Goal: Transaction & Acquisition: Purchase product/service

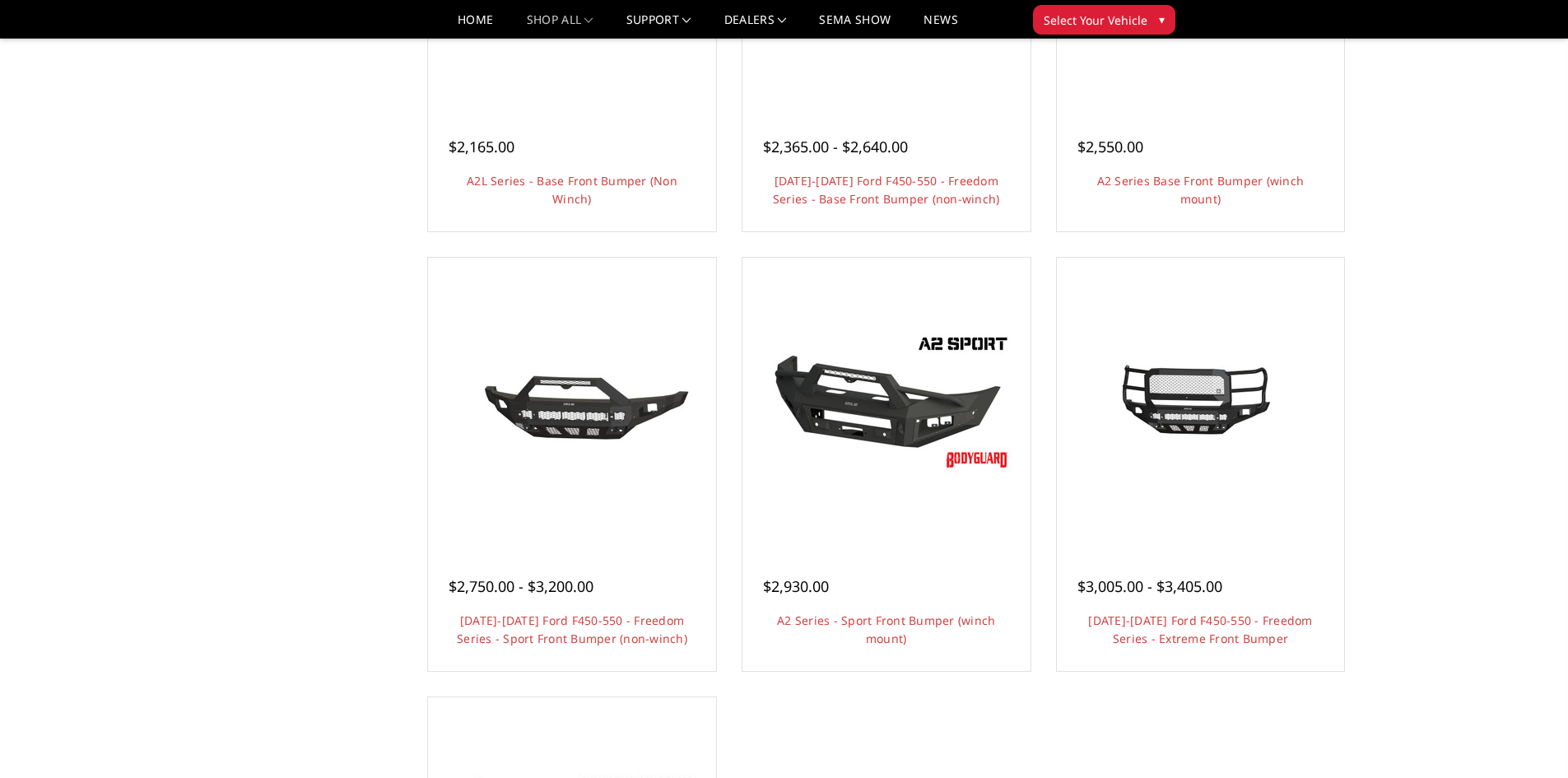
scroll to position [1153, 0]
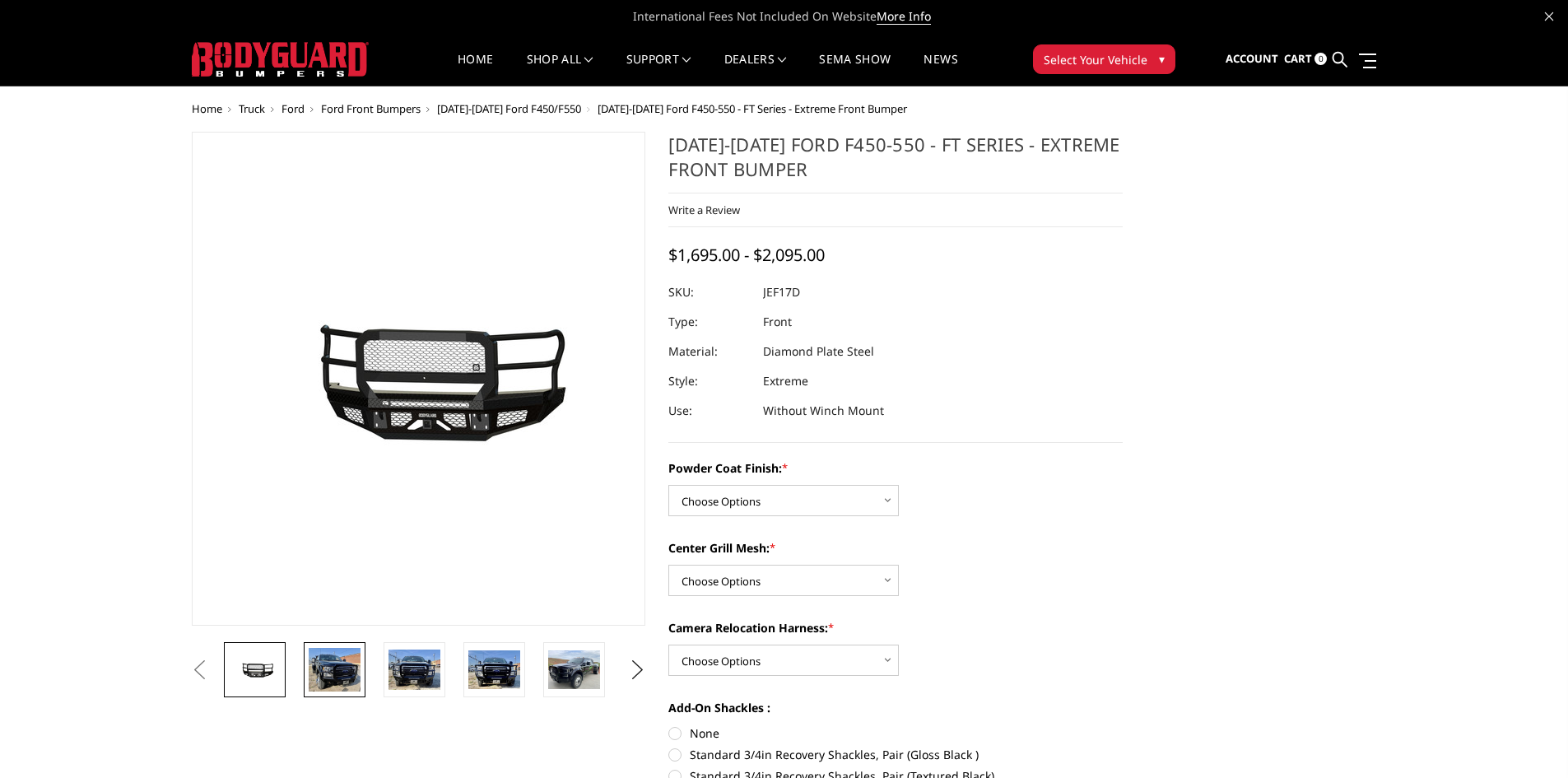
click at [359, 669] on img at bounding box center [335, 669] width 52 height 43
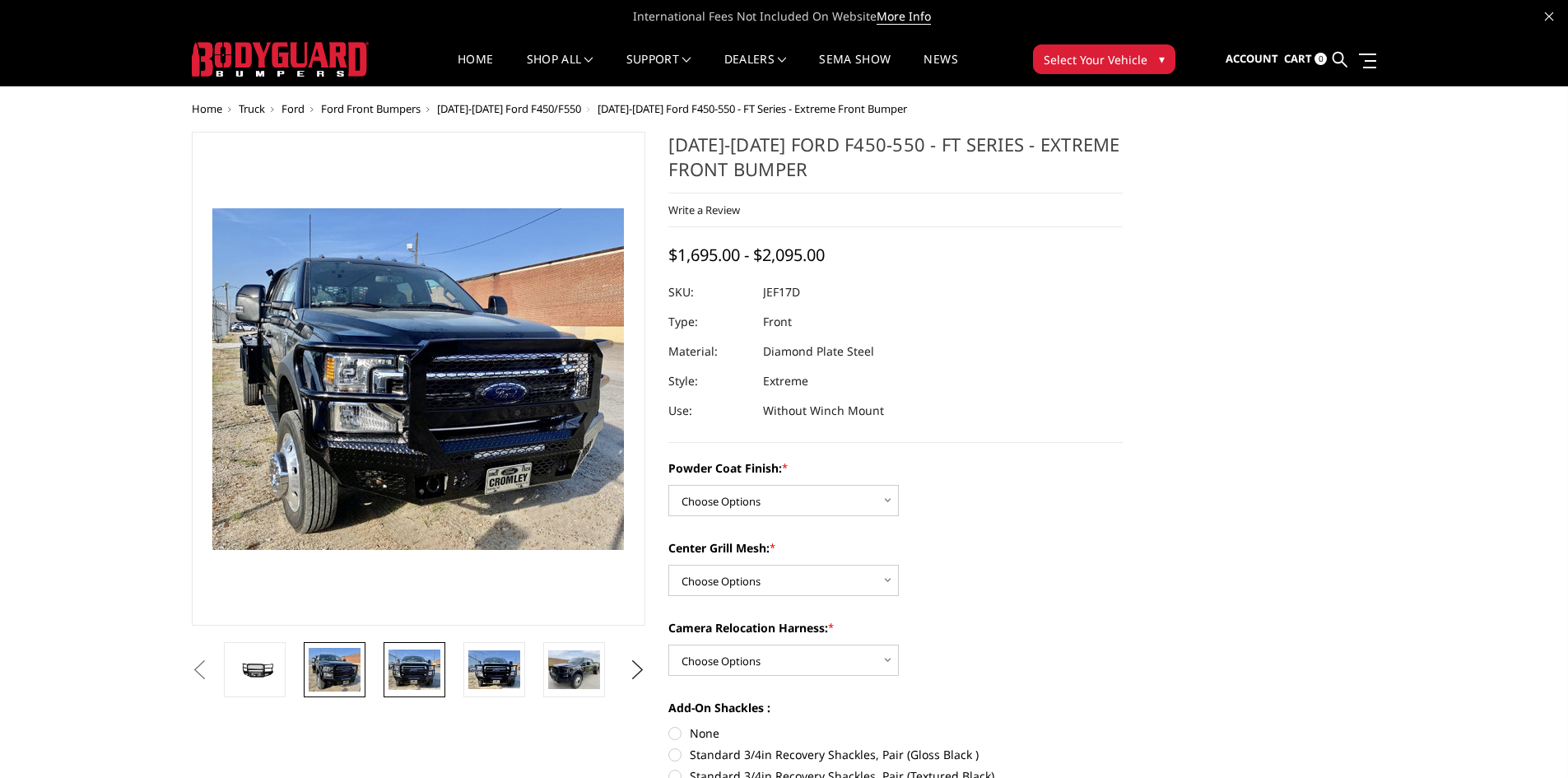
click at [392, 669] on img at bounding box center [414, 669] width 52 height 40
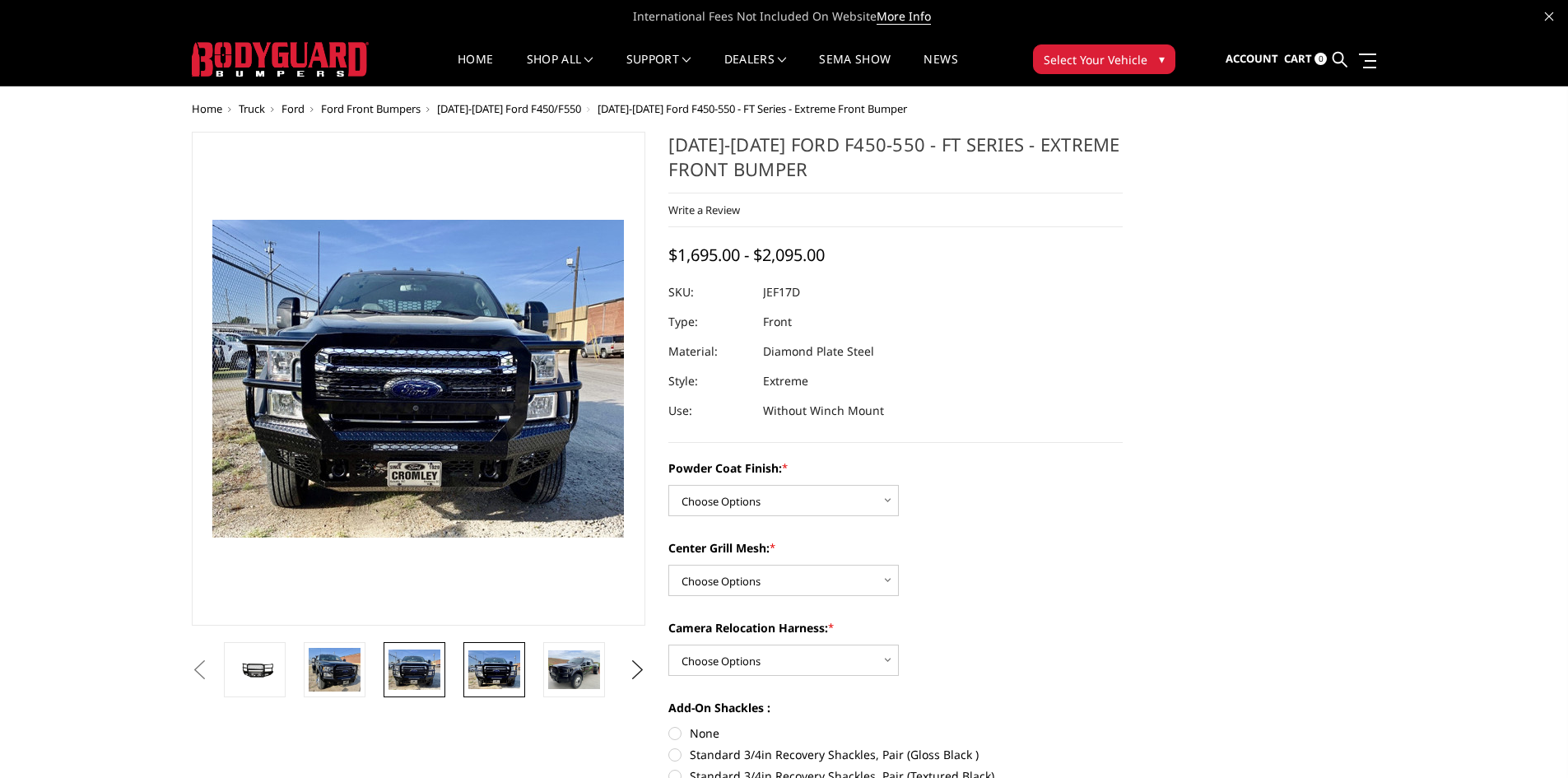
click at [467, 670] on link at bounding box center [494, 669] width 62 height 55
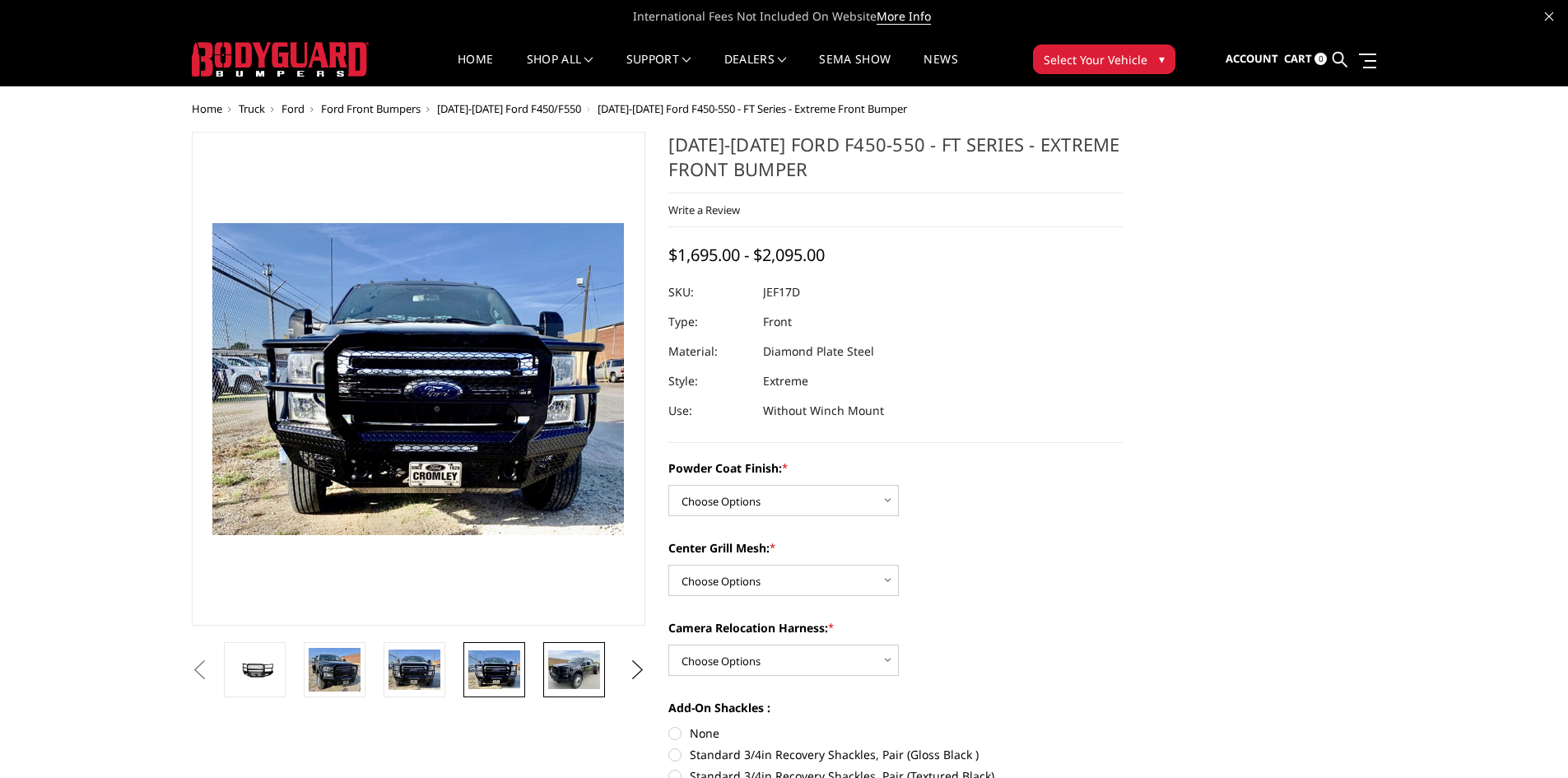
click at [569, 677] on img at bounding box center [574, 669] width 52 height 38
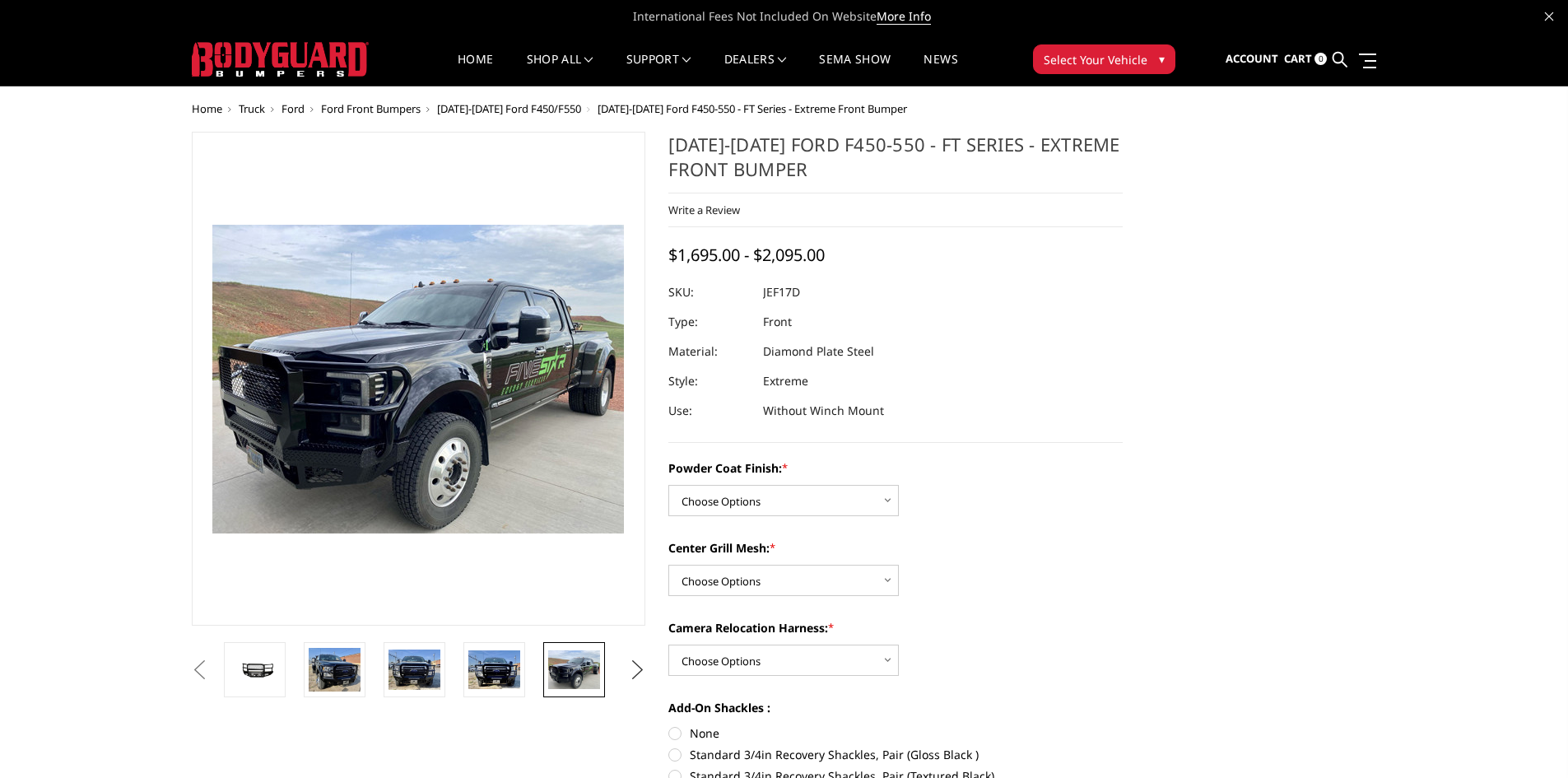
click at [641, 664] on button "Next" at bounding box center [637, 670] width 25 height 25
click at [828, 508] on select "Choose Options Bare Metal Gloss Black Powder Coat Textured Black Powder Coat" at bounding box center [784, 500] width 230 height 31
select select "3250"
click at [668, 485] on select "Choose Options Bare Metal Gloss Black Powder Coat Textured Black Powder Coat" at bounding box center [784, 500] width 230 height 31
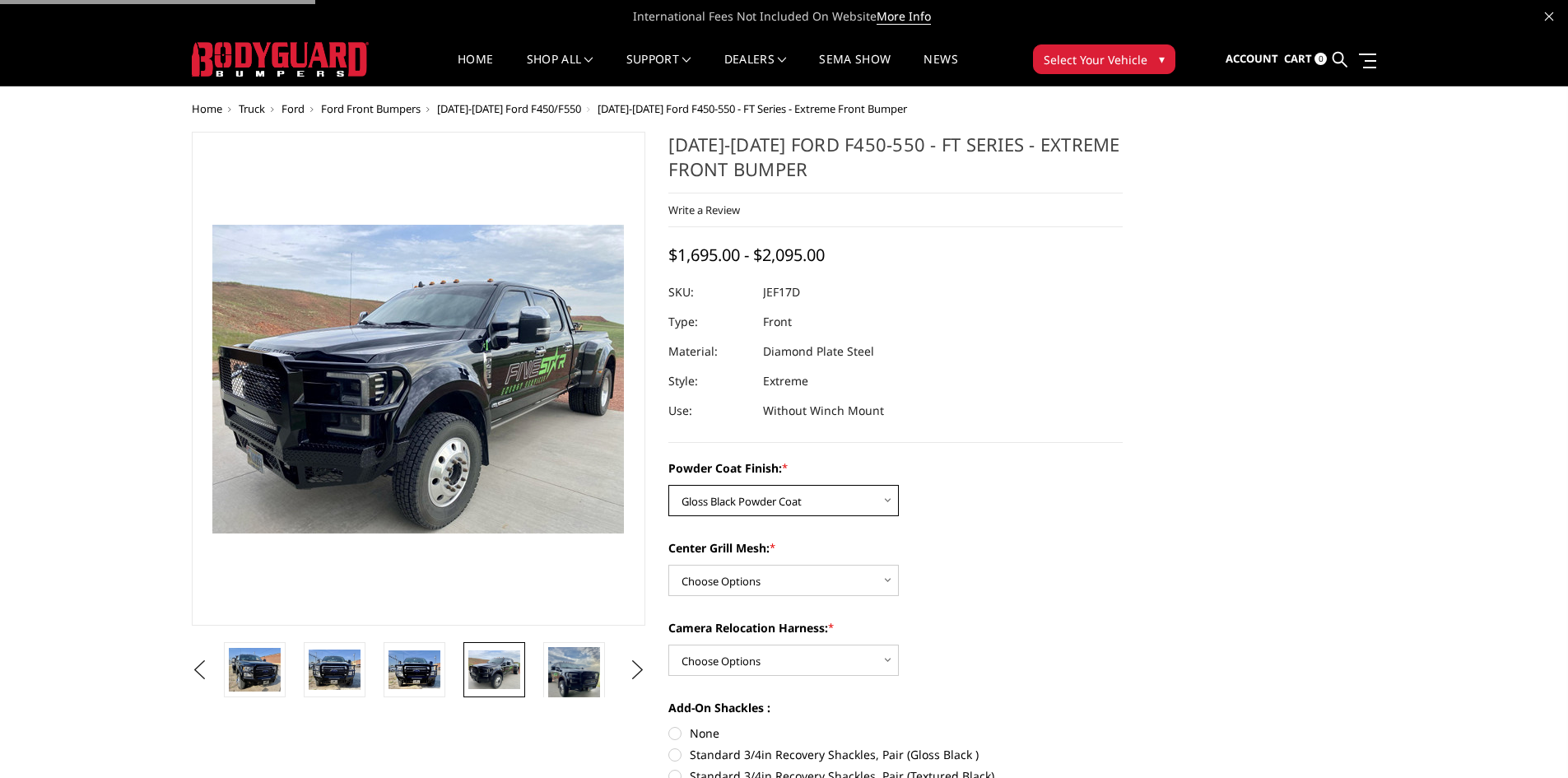
scroll to position [83, 0]
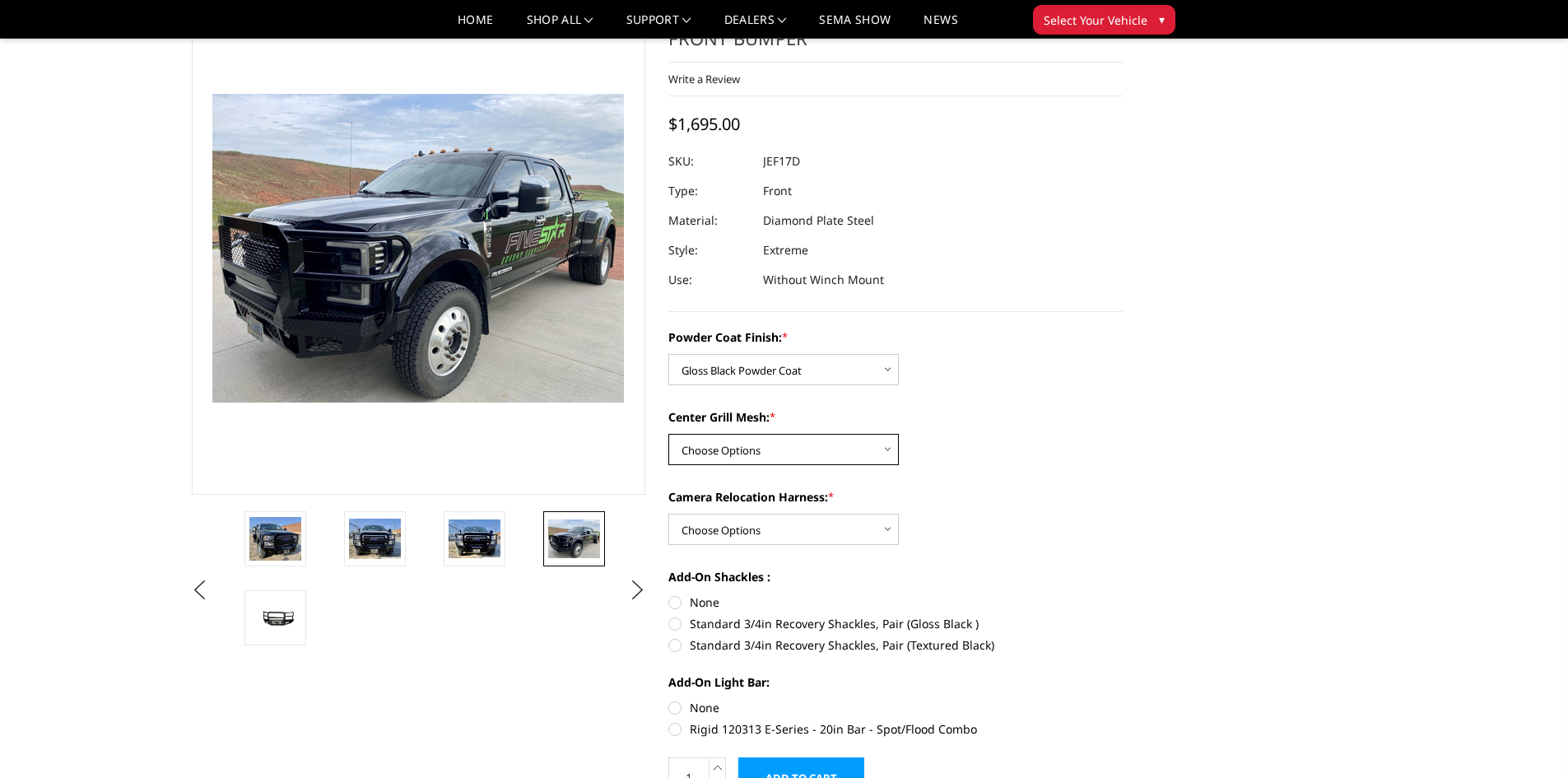
click at [824, 448] on select "Choose Options WITH Expanded Metal in Center Grill WITHOUT Expanded Metal in Ce…" at bounding box center [784, 449] width 230 height 31
select select "3252"
click at [668, 434] on select "Choose Options WITH Expanded Metal in Center Grill WITHOUT Expanded Metal in Ce…" at bounding box center [784, 449] width 230 height 31
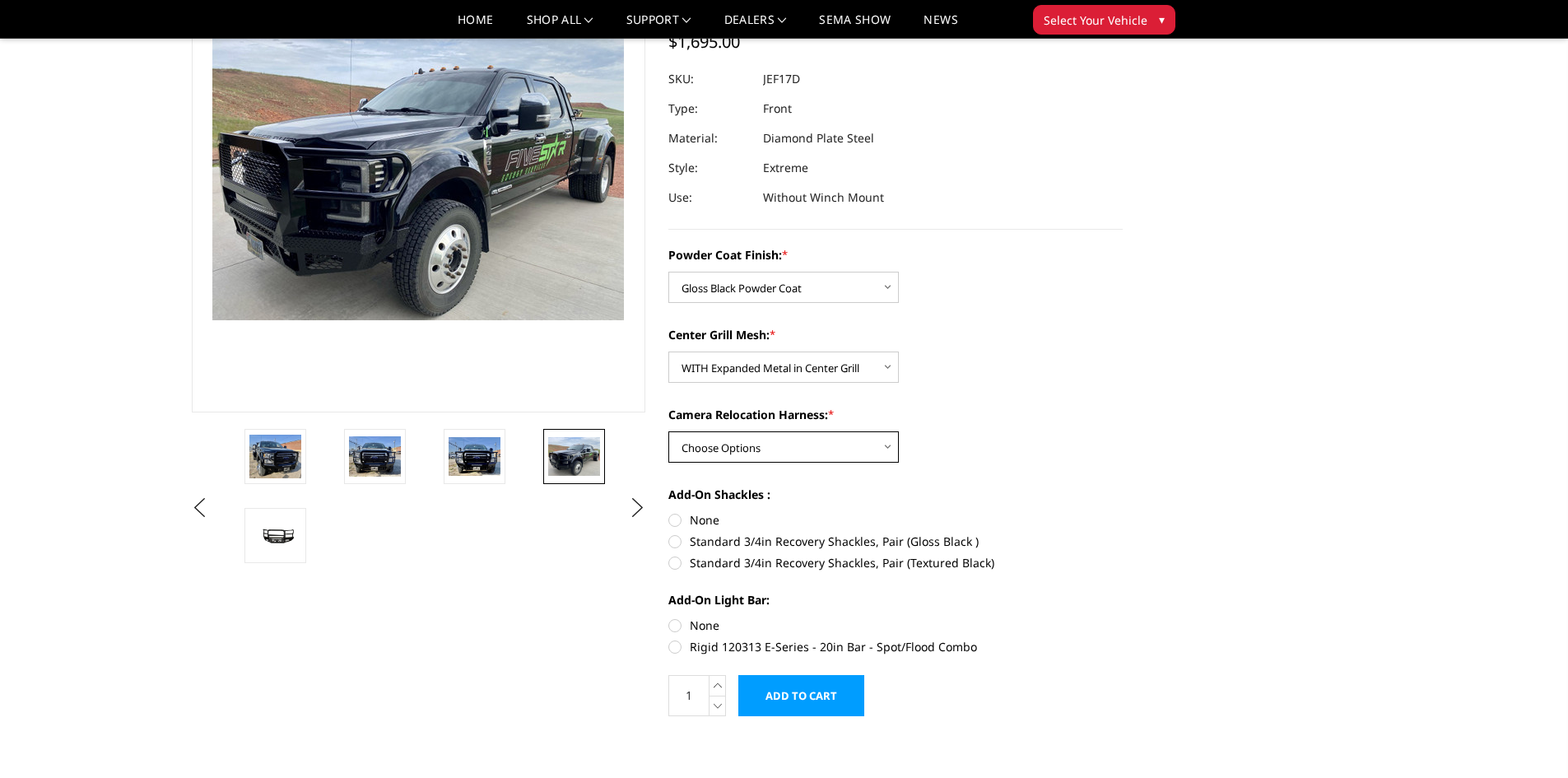
click at [870, 440] on select "Choose Options WITH Camera Relocation Harness WITHOUT Camera Relocation Harness" at bounding box center [784, 447] width 230 height 31
select select "3254"
click at [668, 432] on select "Choose Options WITH Camera Relocation Harness WITHOUT Camera Relocation Harness" at bounding box center [784, 447] width 230 height 31
click at [705, 518] on label "None" at bounding box center [895, 519] width 454 height 18
click at [669, 512] on input "None" at bounding box center [668, 511] width 1 height 1
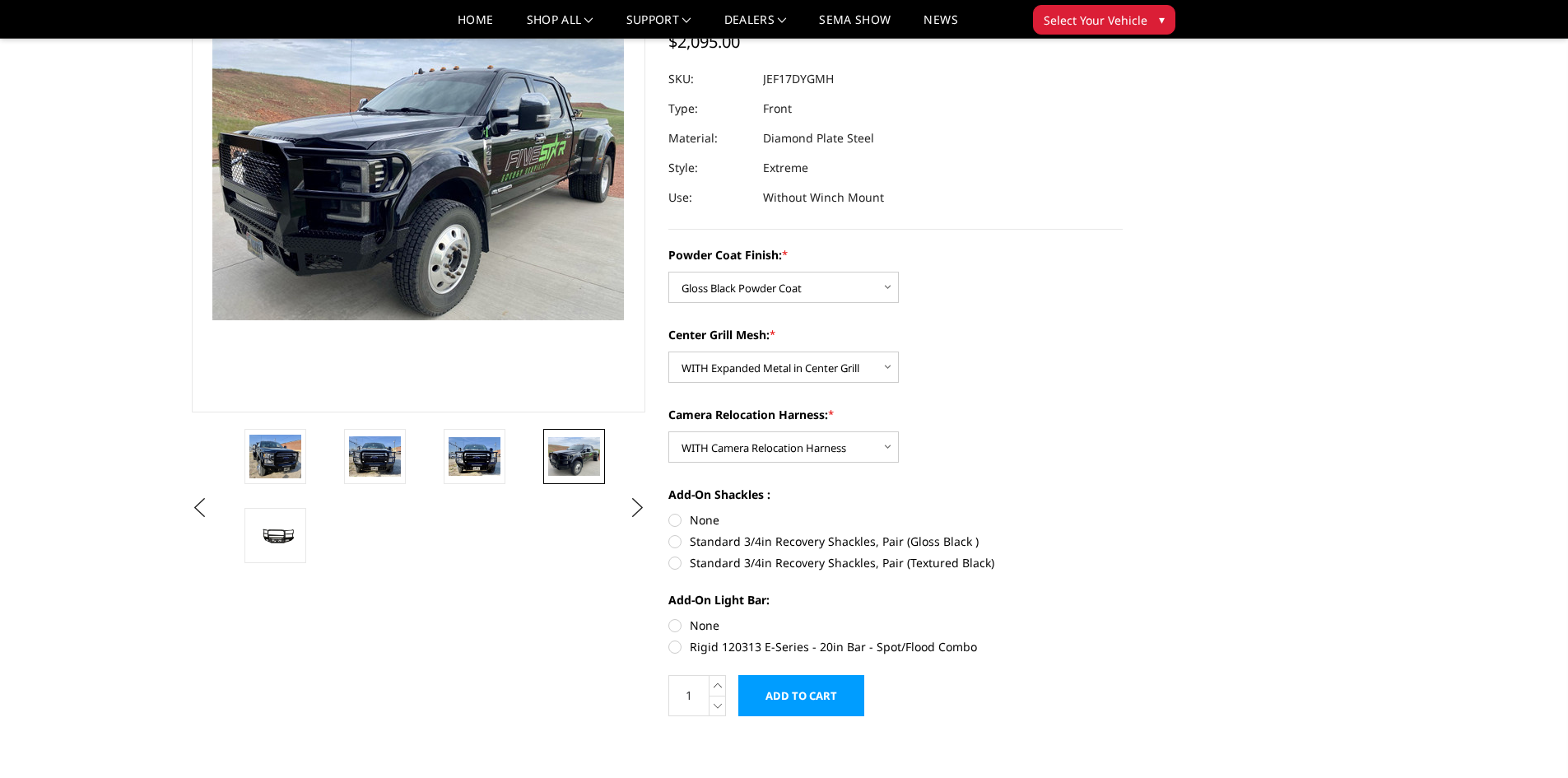
radio input "true"
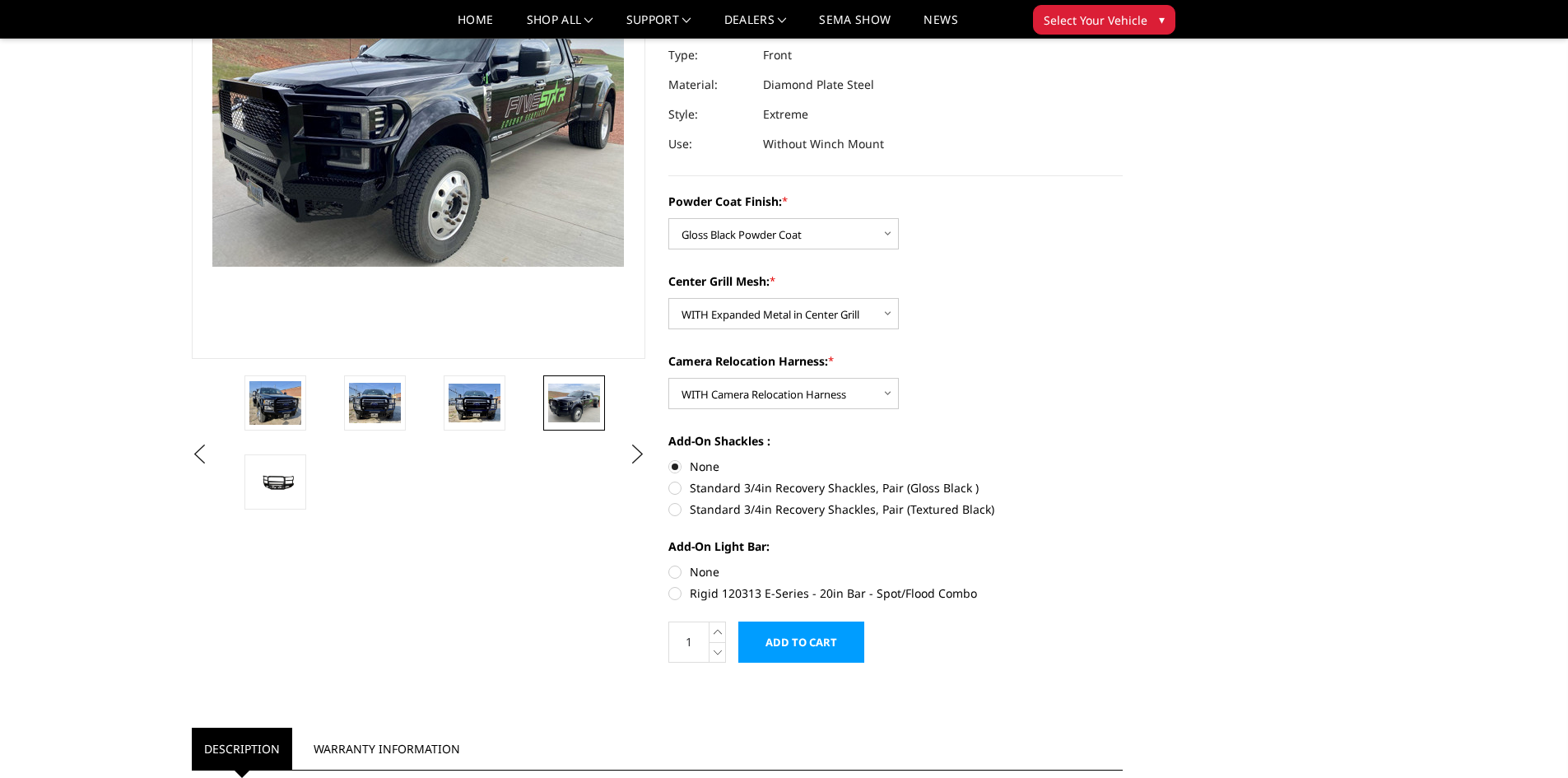
scroll to position [247, 0]
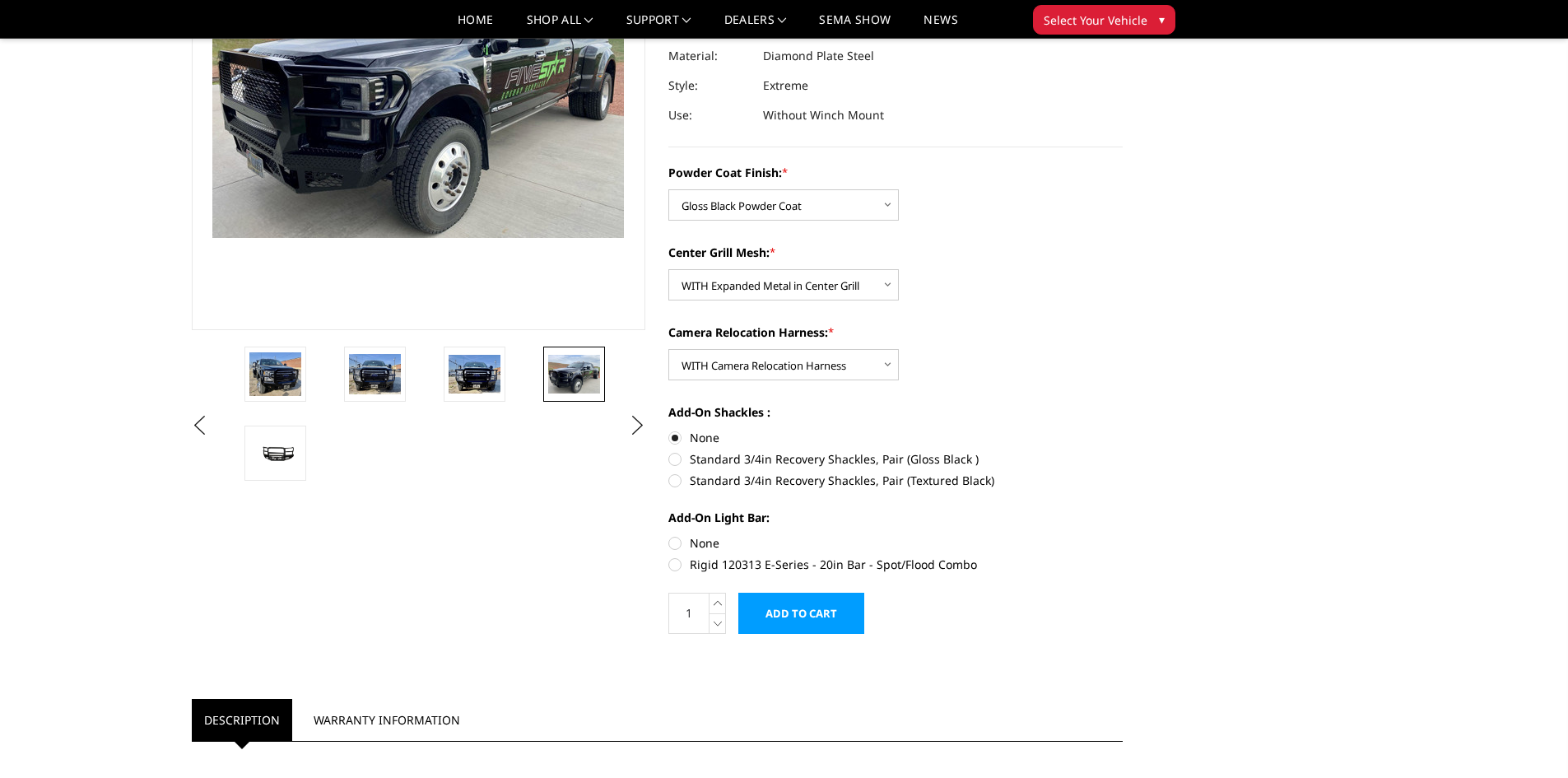
click at [704, 537] on label "None" at bounding box center [895, 543] width 454 height 18
click at [669, 535] on input "None" at bounding box center [668, 534] width 1 height 1
radio input "true"
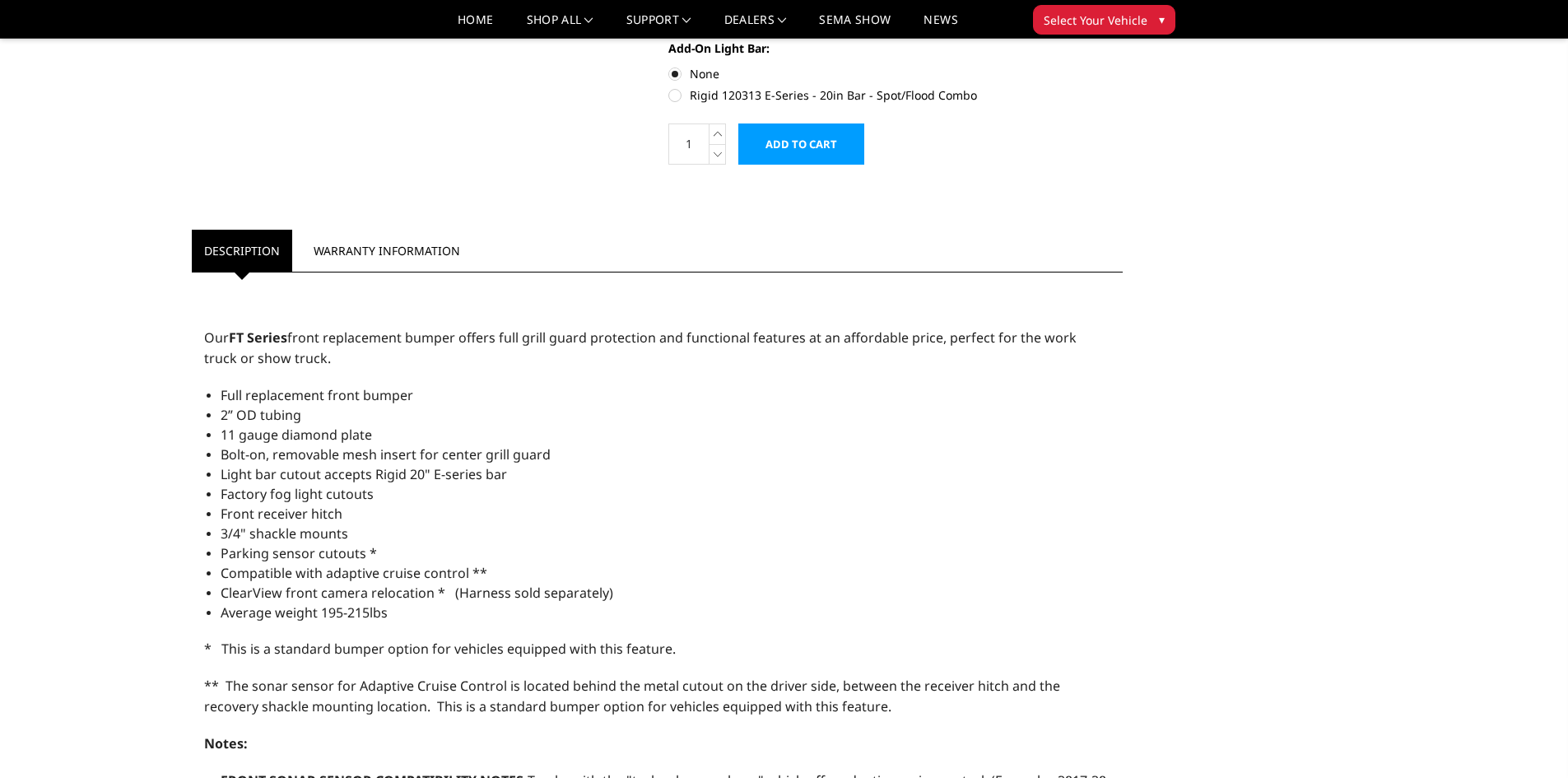
scroll to position [741, 0]
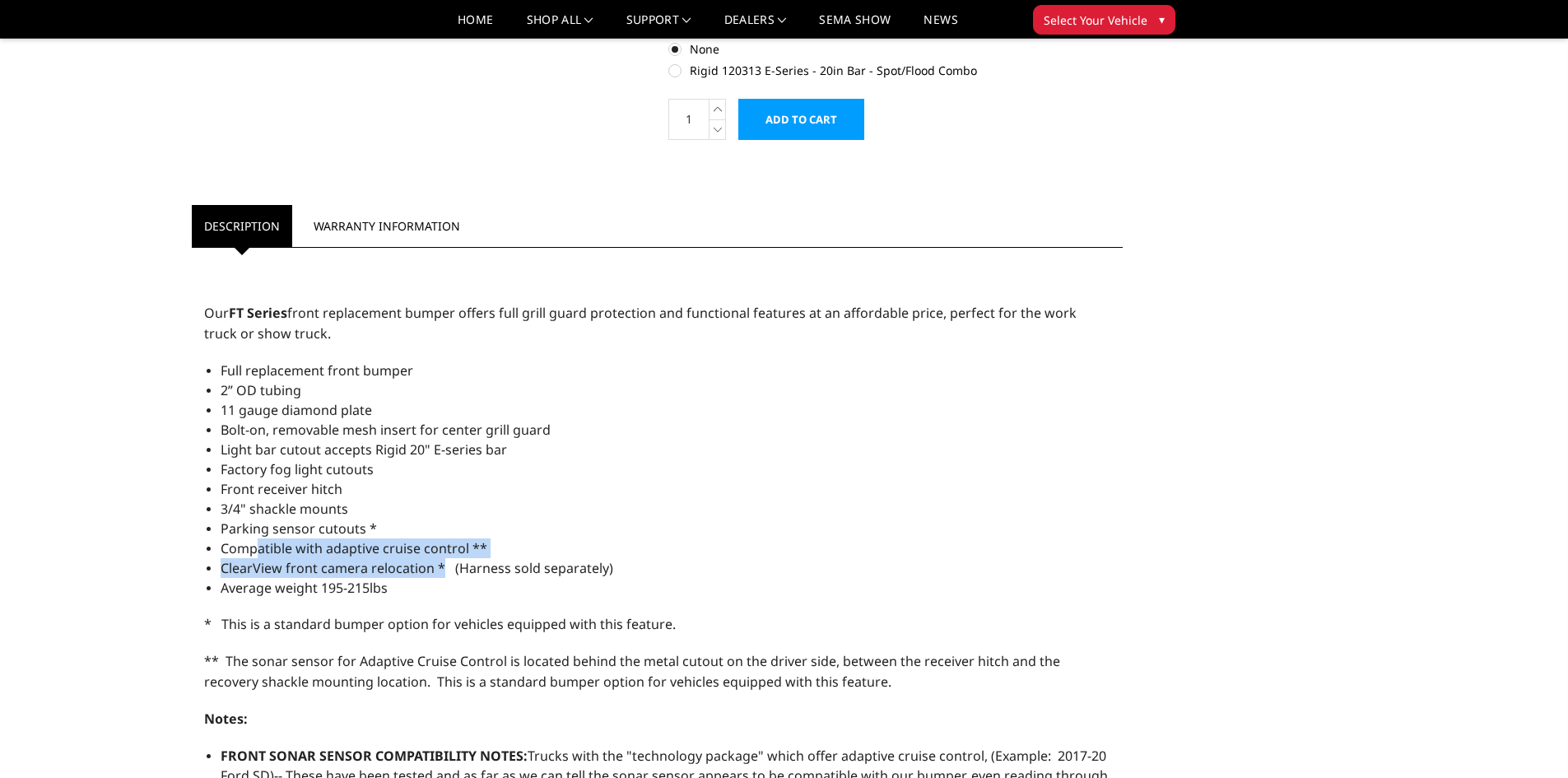
drag, startPoint x: 263, startPoint y: 545, endPoint x: 449, endPoint y: 567, distance: 187.3
click at [441, 566] on ul "Full replacement front bumper 2” OD tubing 11 gauge diamond plate Bolt-on, remo…" at bounding box center [665, 479] width 890 height 237
click at [557, 545] on li "Compatible with adaptive cruise control **" at bounding box center [665, 548] width 890 height 20
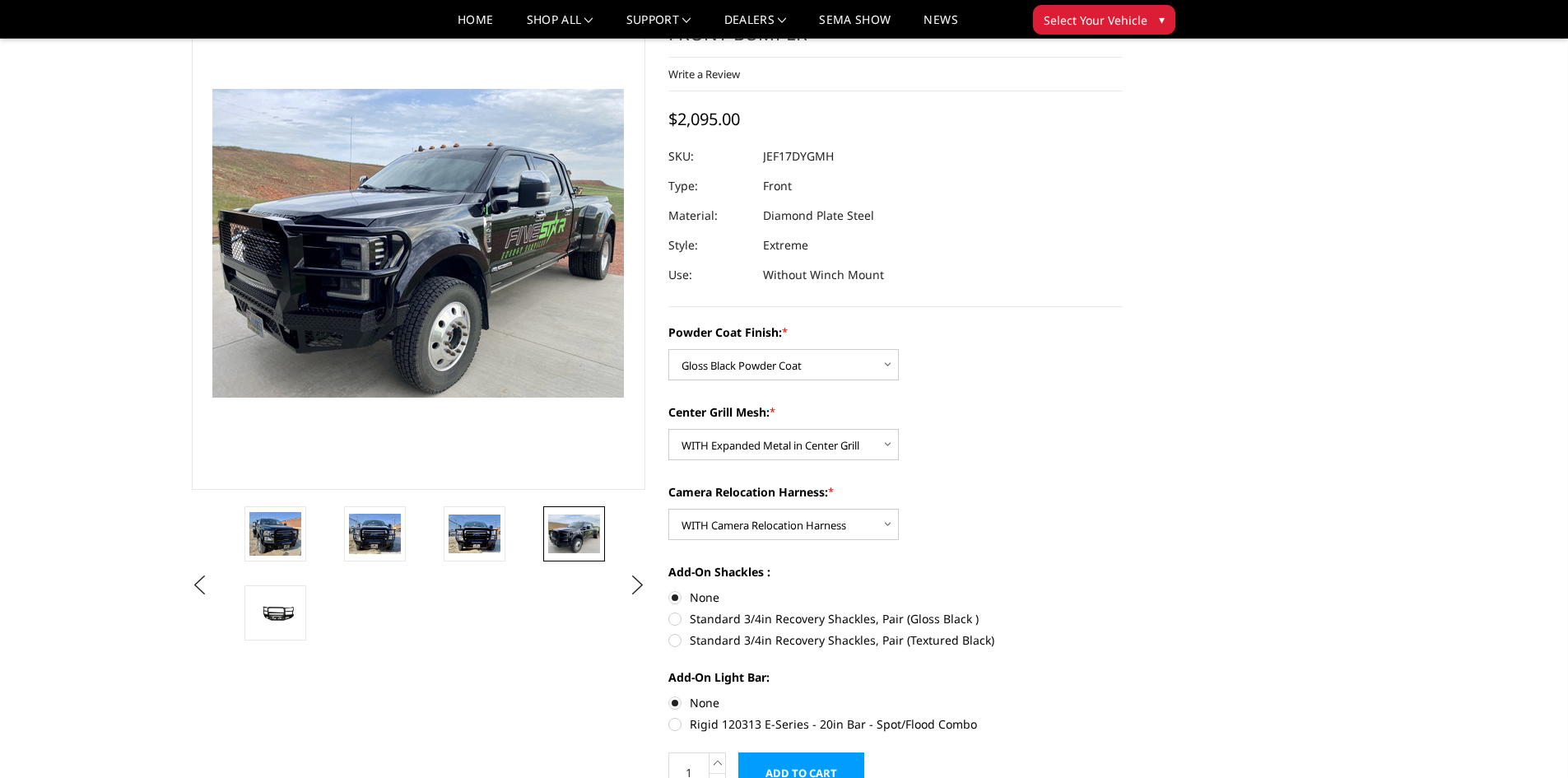
scroll to position [83, 0]
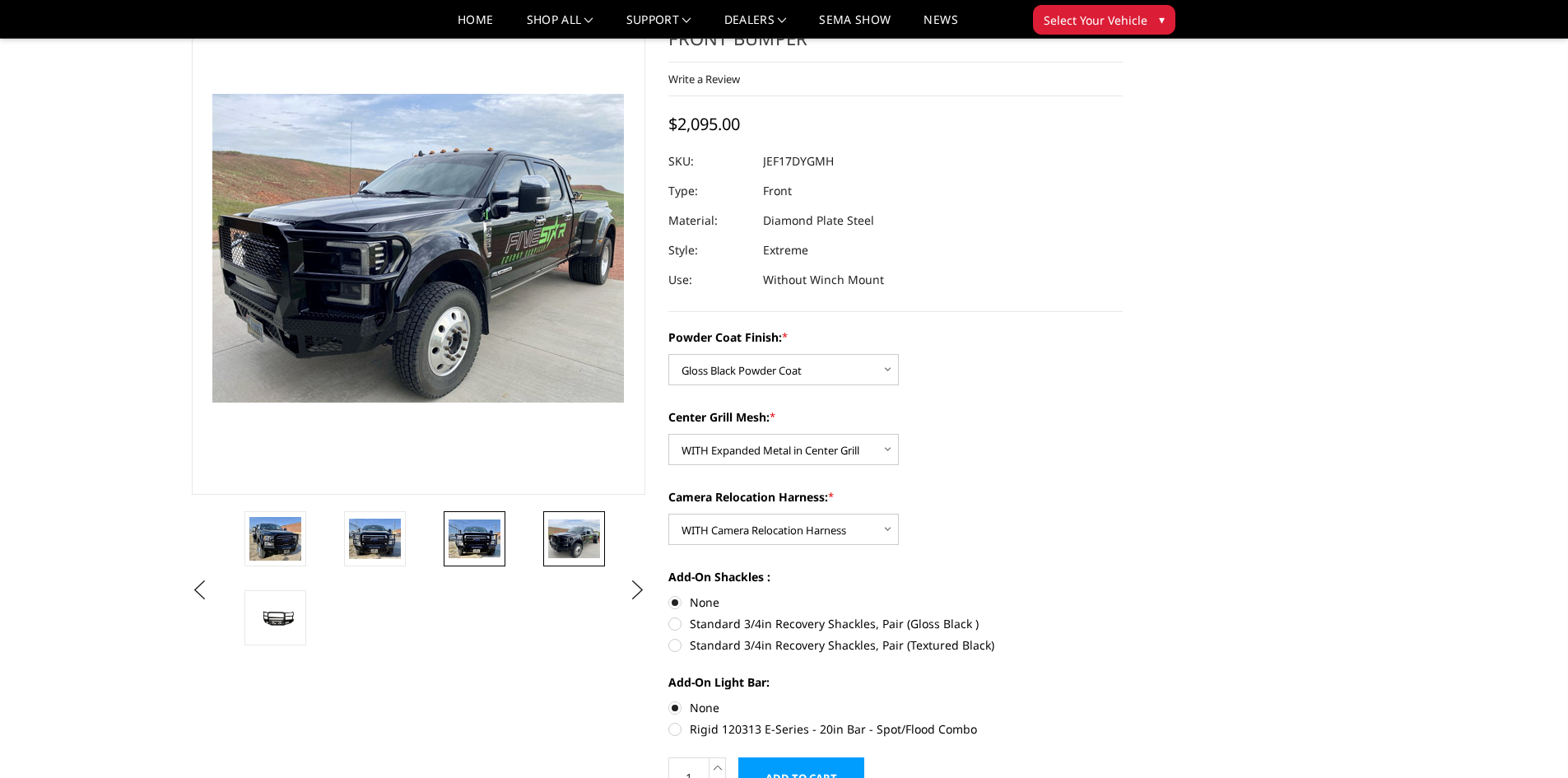
click at [487, 543] on img at bounding box center [474, 538] width 52 height 39
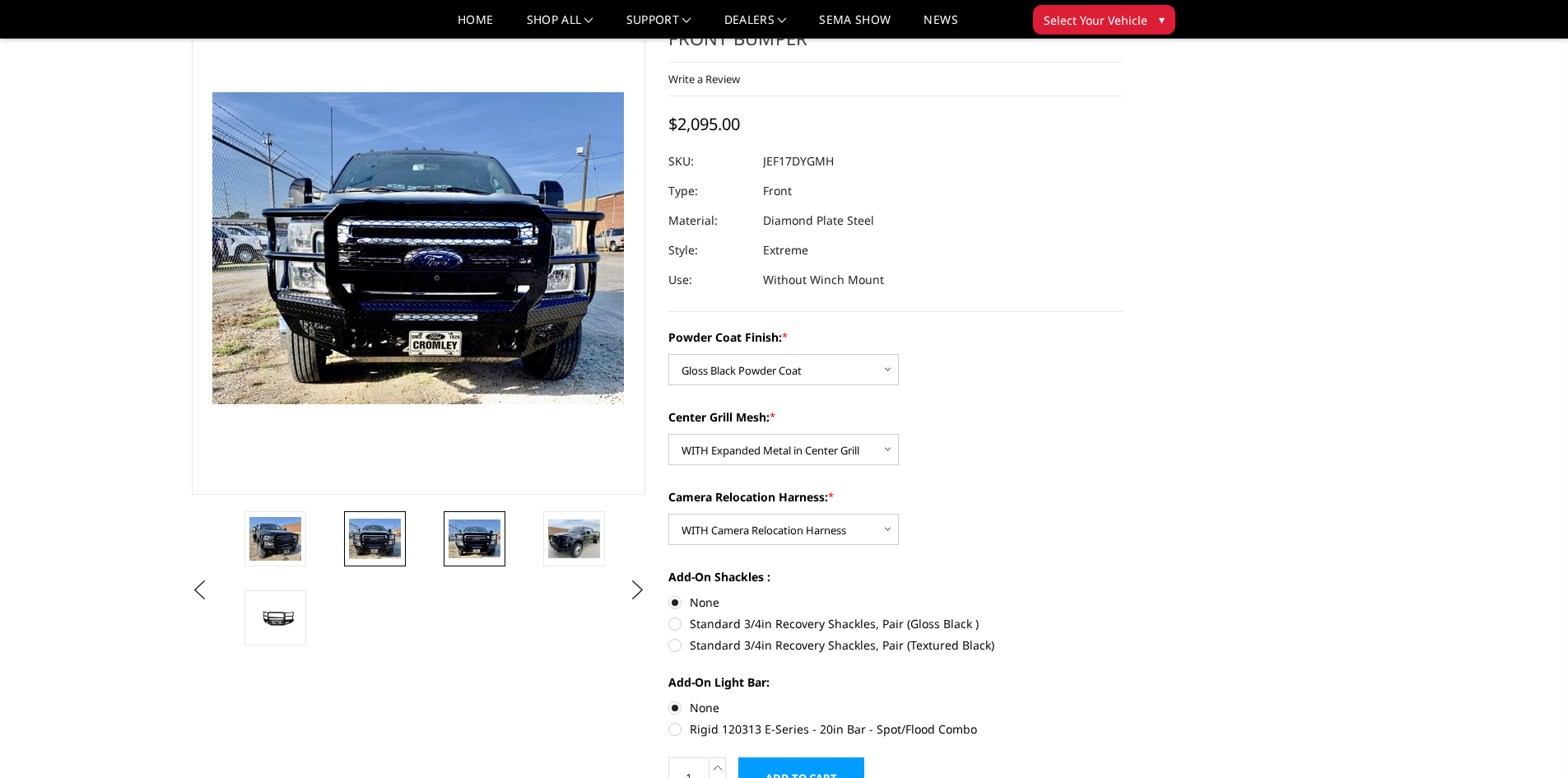
click at [396, 532] on img at bounding box center [375, 538] width 52 height 40
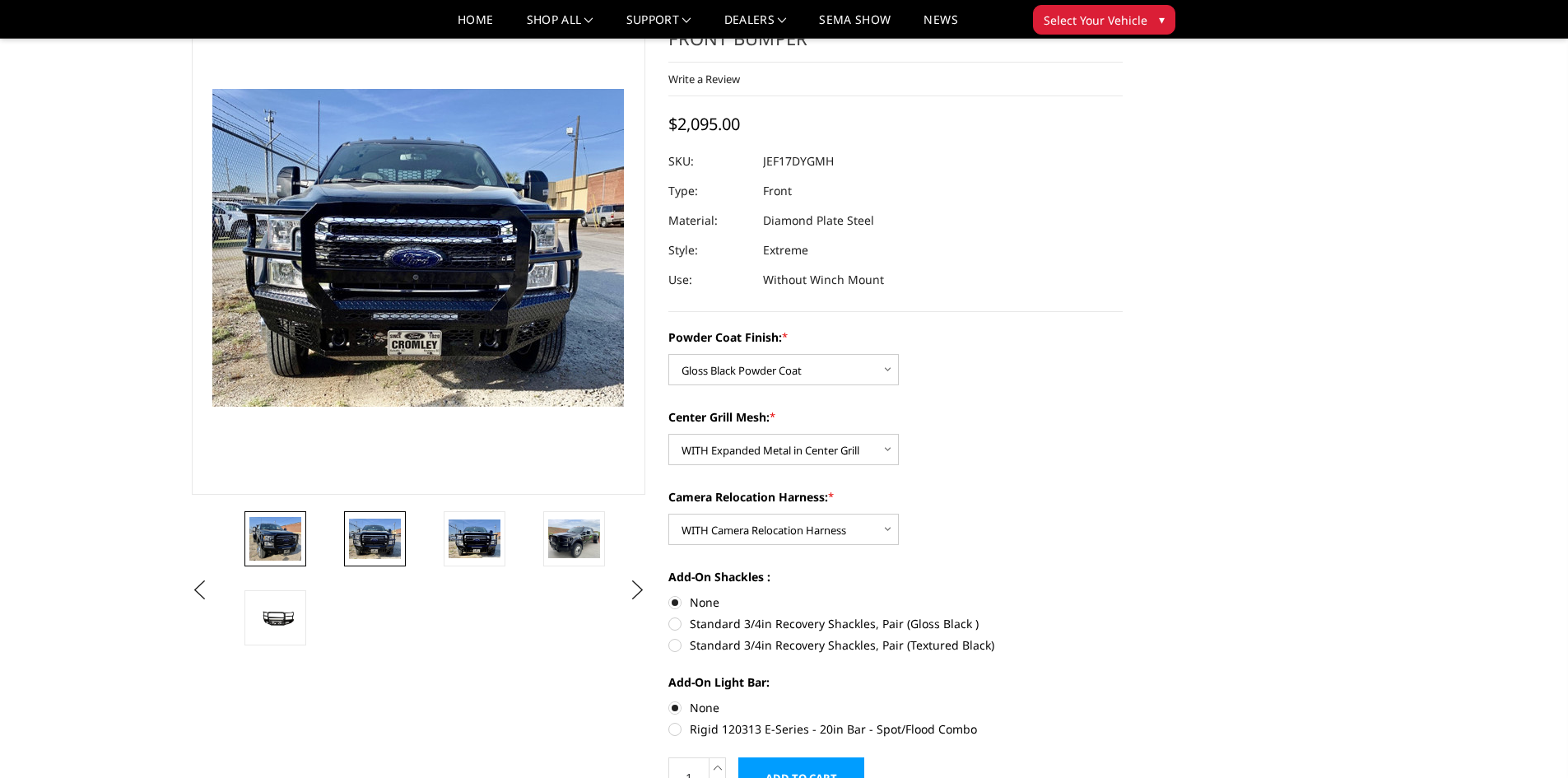
click at [299, 540] on img at bounding box center [275, 538] width 52 height 43
